Goal: Transaction & Acquisition: Obtain resource

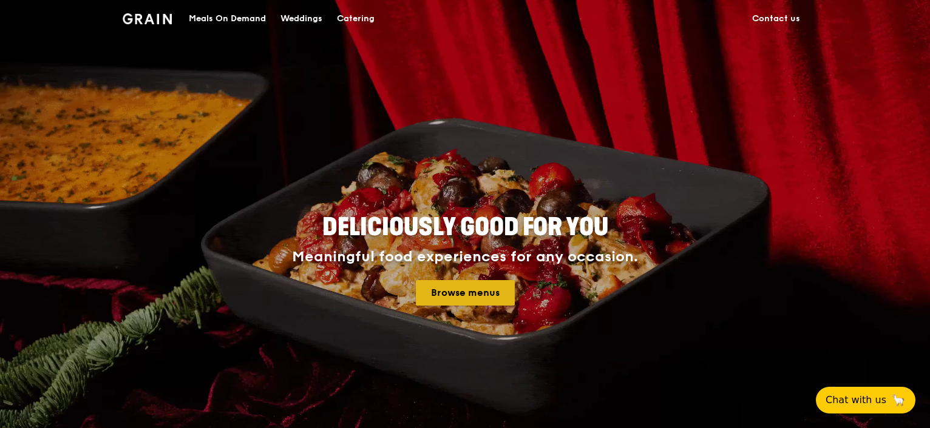
click at [459, 289] on link "Browse menus" at bounding box center [465, 292] width 99 height 25
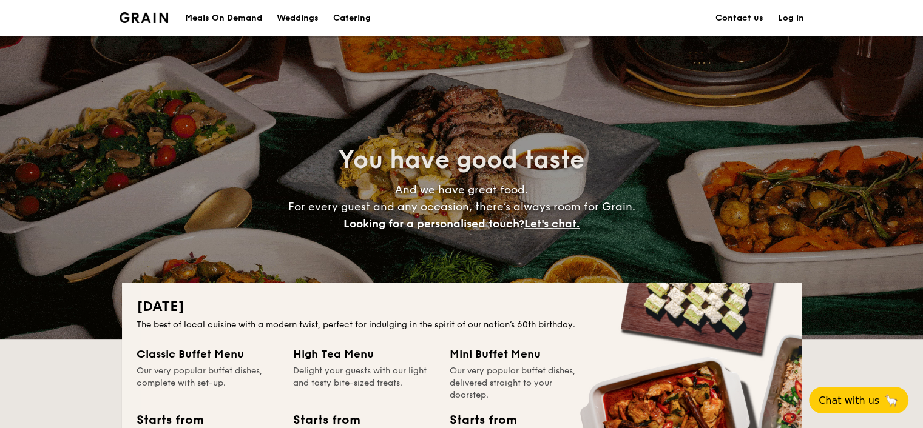
click at [343, 14] on h1 "Catering" at bounding box center [352, 18] width 38 height 36
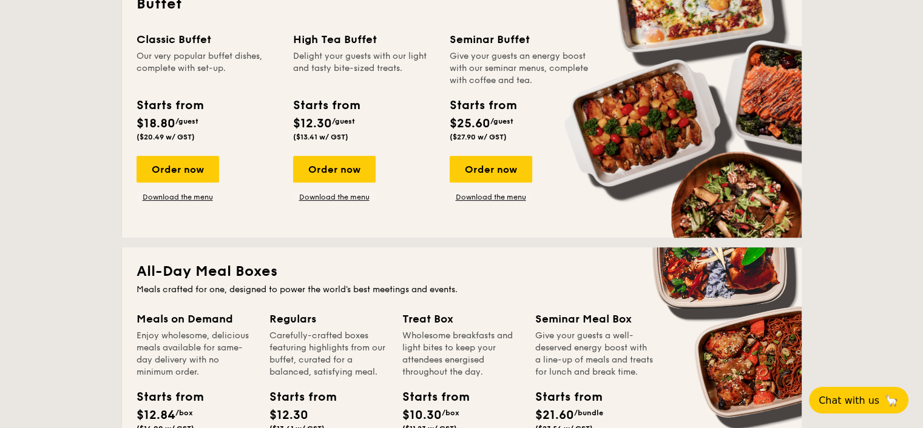
scroll to position [485, 0]
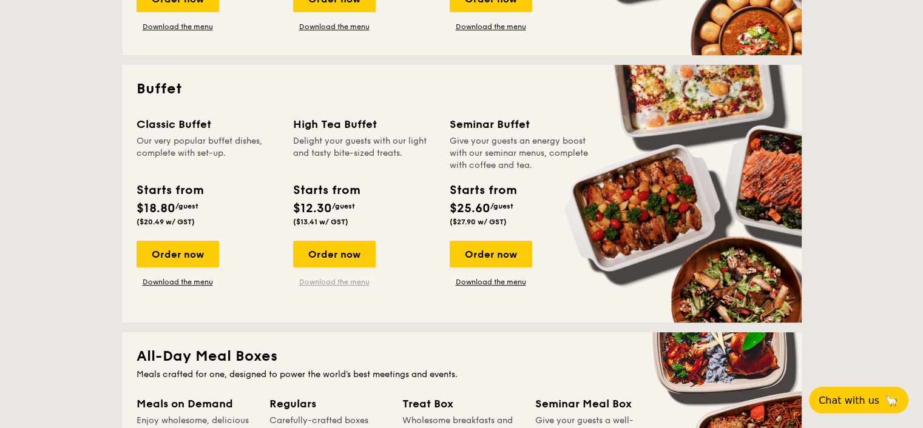
click at [333, 282] on link "Download the menu" at bounding box center [334, 282] width 83 height 10
